Goal: Navigation & Orientation: Find specific page/section

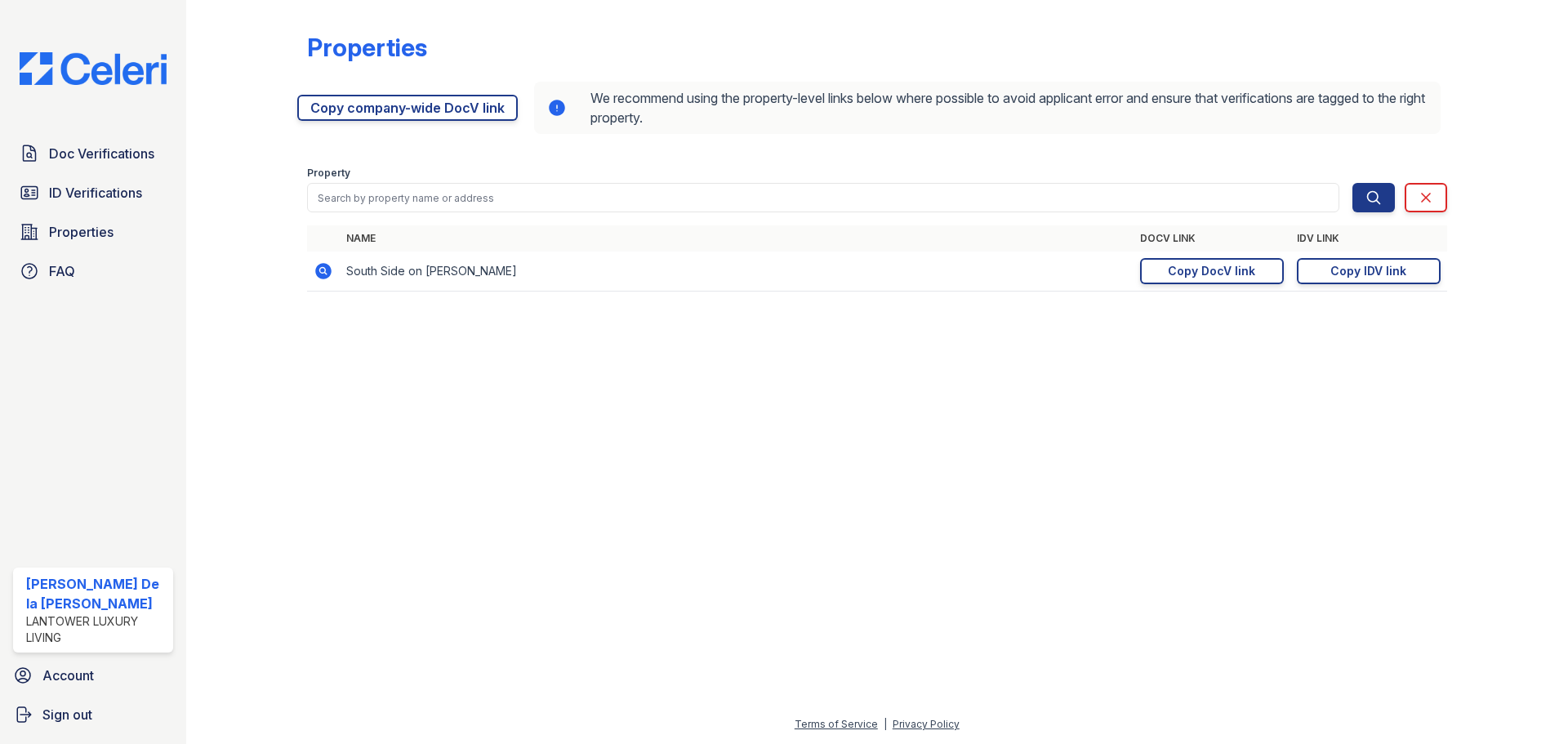
click at [105, 78] on img at bounding box center [93, 69] width 173 height 33
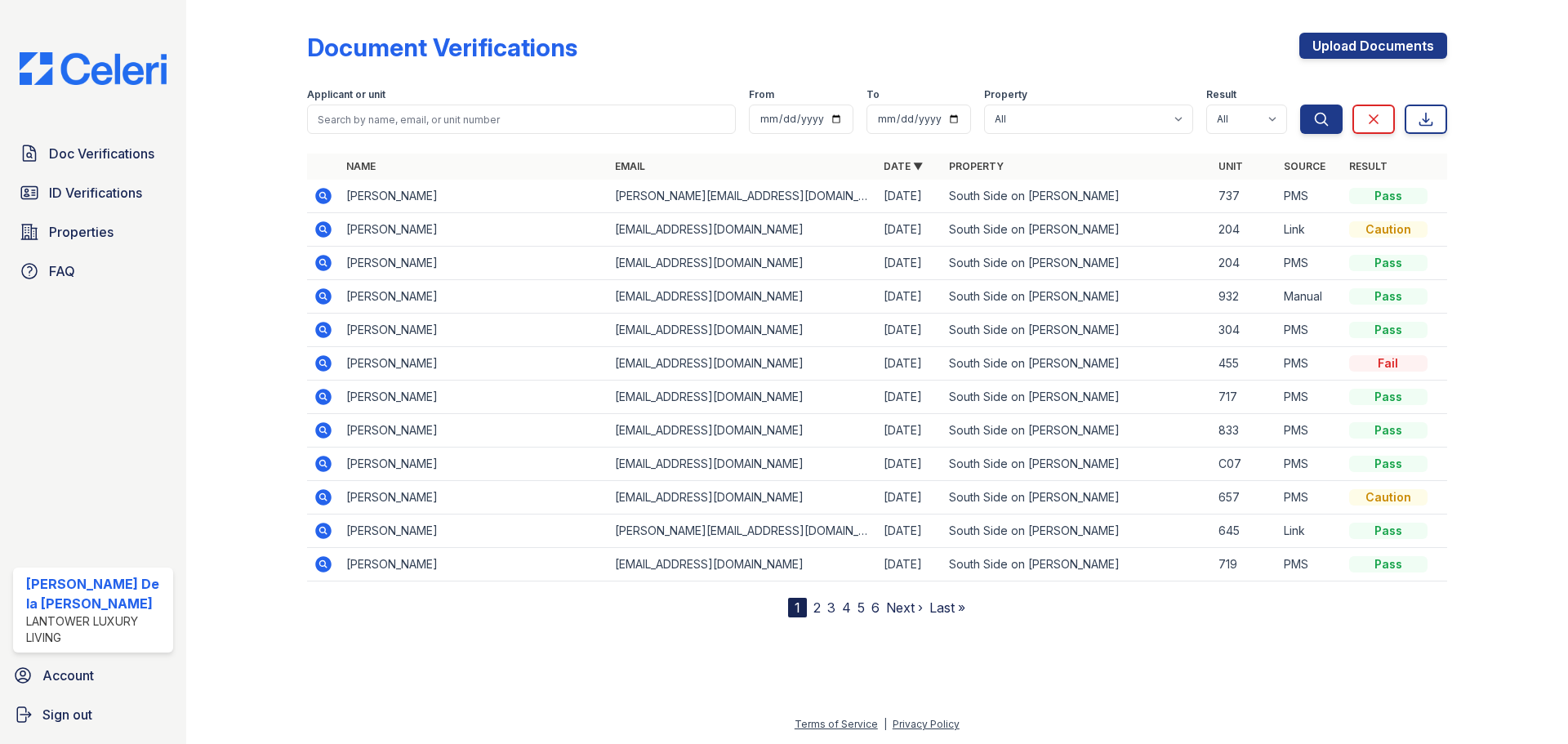
click at [91, 198] on span "ID Verifications" at bounding box center [95, 192] width 93 height 20
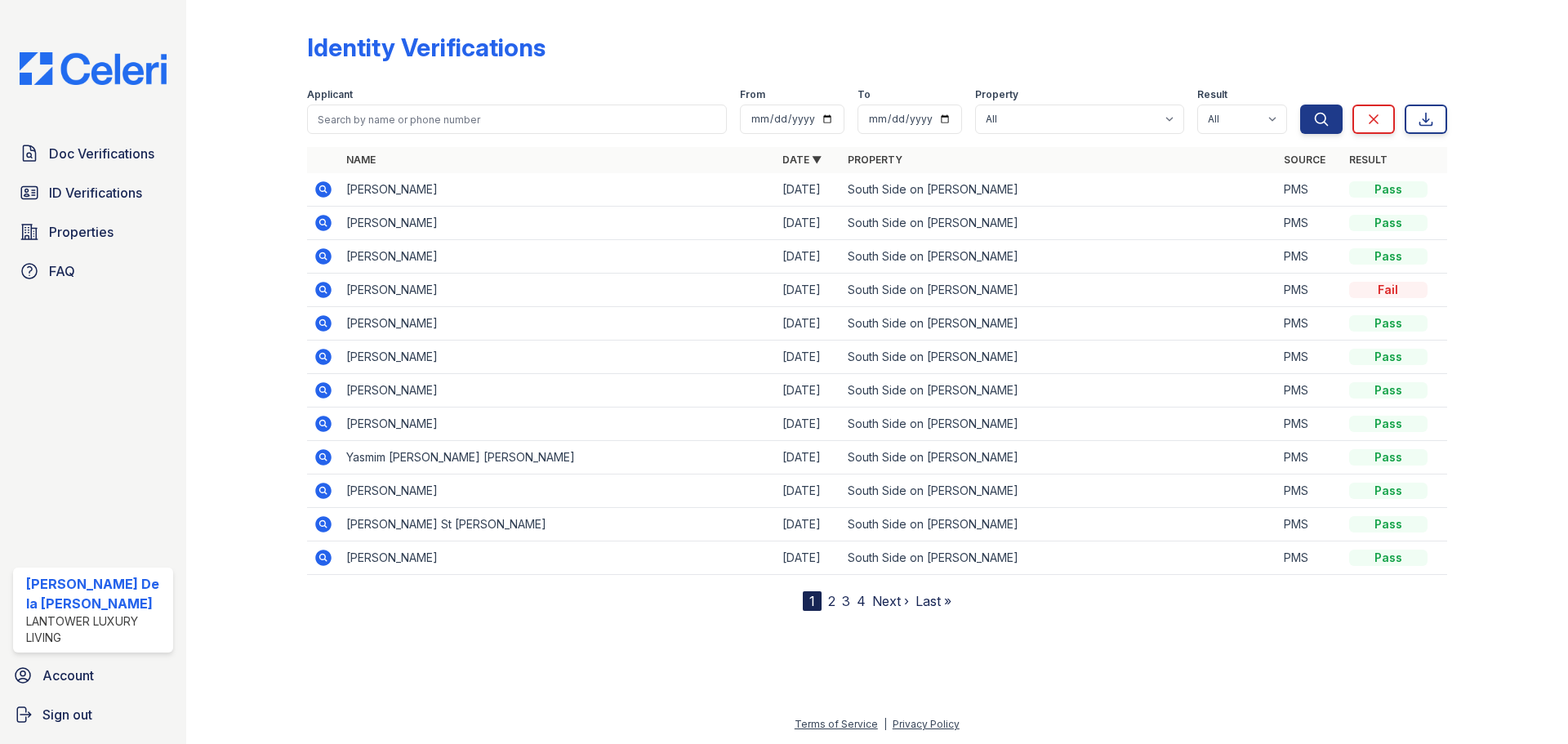
click at [829, 601] on link "2" at bounding box center [832, 601] width 7 height 17
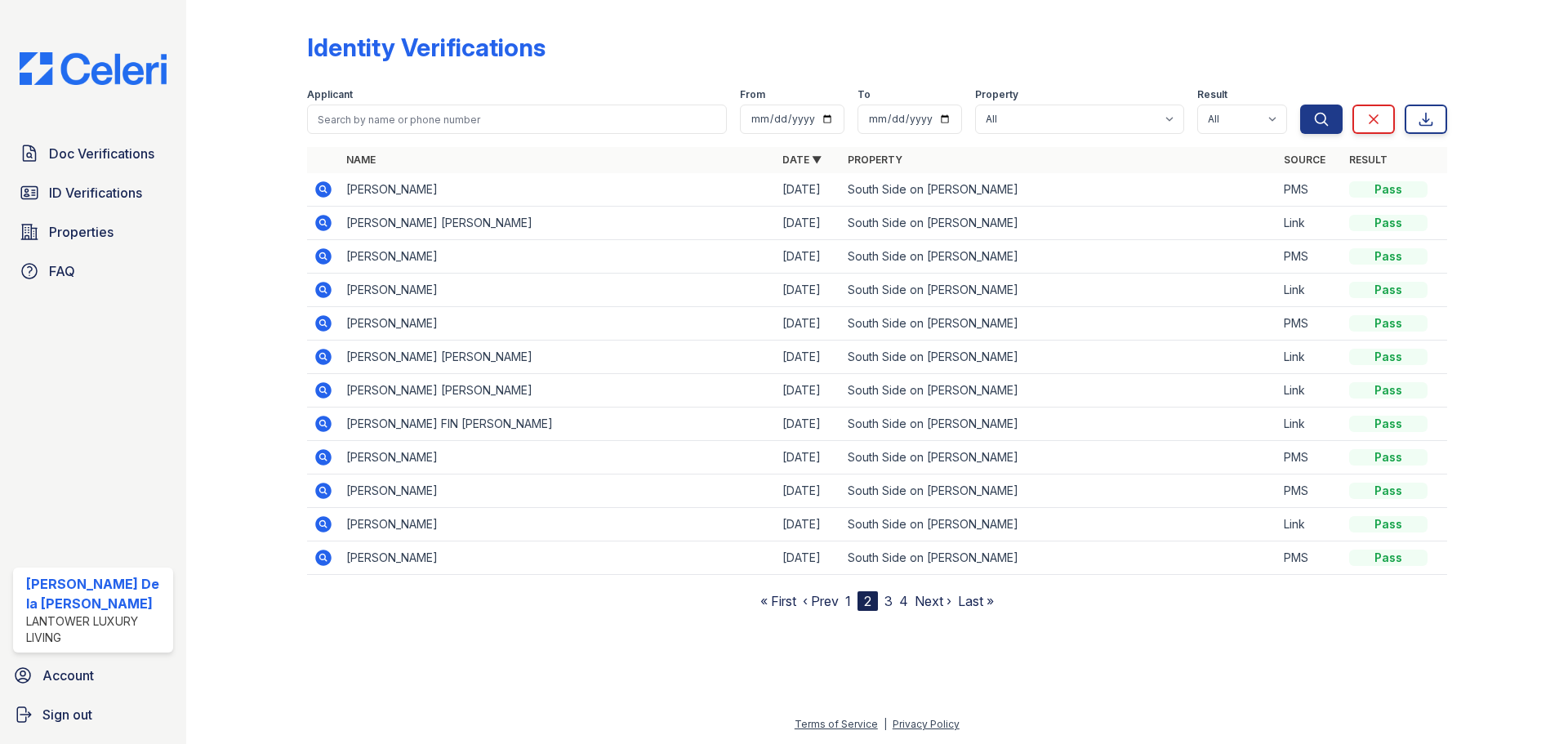
click at [889, 600] on link "3" at bounding box center [889, 601] width 8 height 17
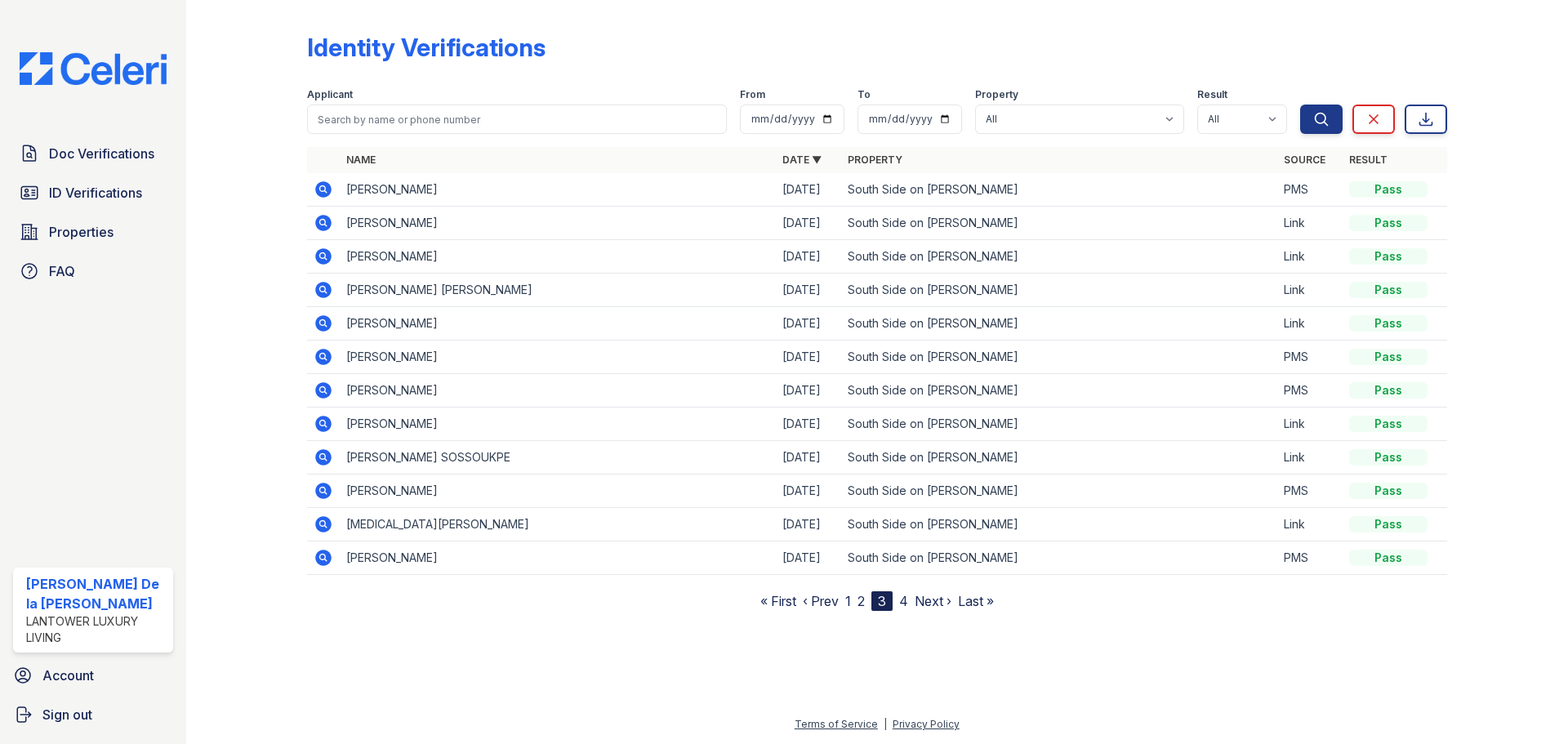
click at [901, 603] on link "4" at bounding box center [904, 601] width 9 height 17
click at [116, 153] on span "Doc Verifications" at bounding box center [102, 154] width 106 height 20
